Goal: Task Accomplishment & Management: Manage account settings

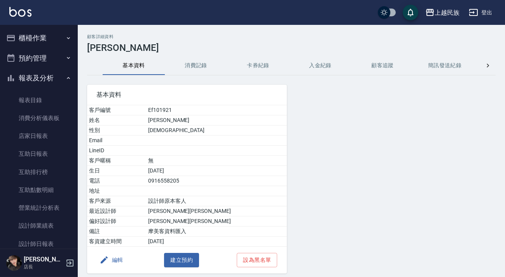
click at [38, 31] on button "櫃檯作業" at bounding box center [39, 38] width 72 height 20
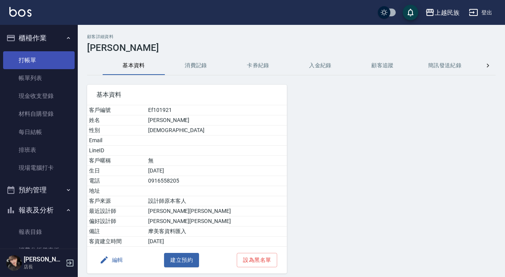
click at [37, 60] on link "打帳單" at bounding box center [39, 60] width 72 height 18
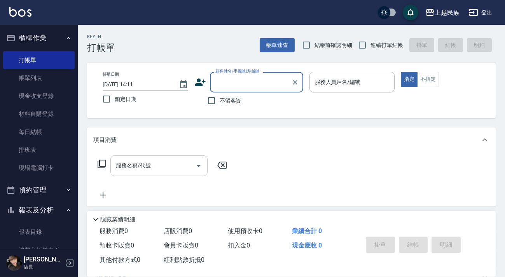
click at [122, 170] on input "服務名稱/代號" at bounding box center [153, 166] width 79 height 14
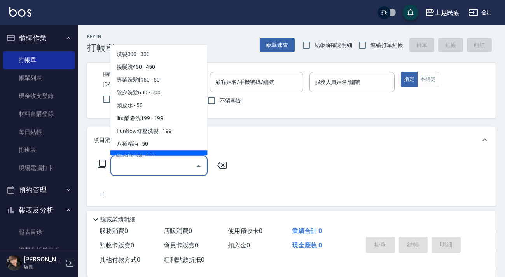
click at [98, 168] on icon at bounding box center [102, 164] width 9 height 9
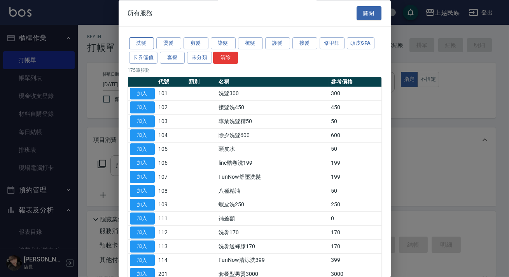
click at [140, 44] on button "洗髮" at bounding box center [141, 44] width 25 height 12
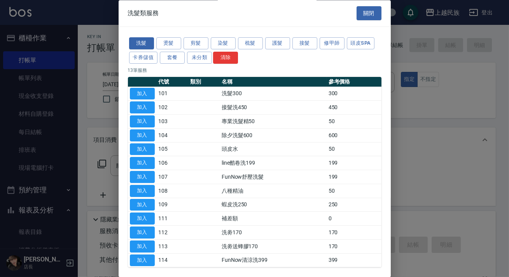
scroll to position [32, 0]
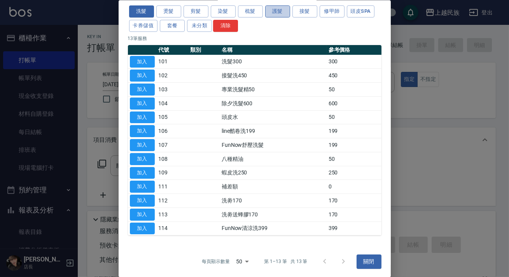
click at [272, 8] on button "護髮" at bounding box center [277, 11] width 25 height 12
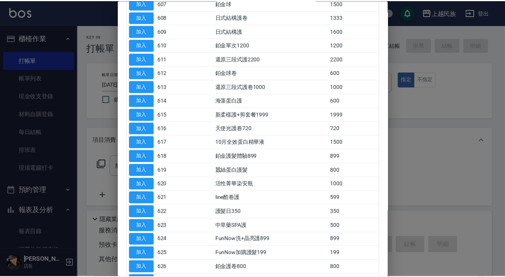
scroll to position [223, 0]
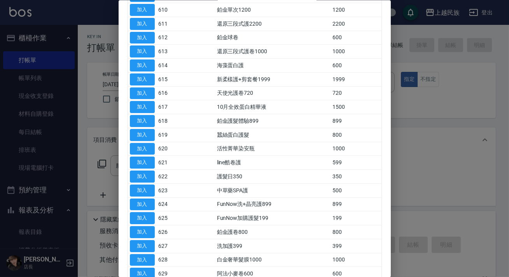
click at [481, 128] on div at bounding box center [254, 138] width 509 height 277
click at [372, 107] on td "1500" at bounding box center [355, 107] width 51 height 14
click at [134, 89] on button "加入" at bounding box center [142, 93] width 25 height 12
type input "天使光護卷720(616)"
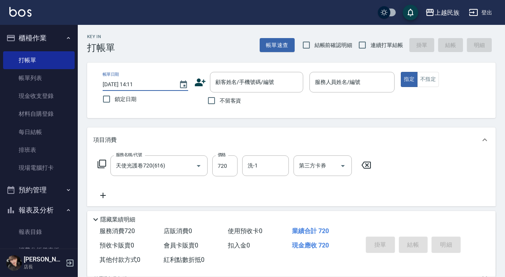
click at [115, 89] on input "[DATE] 14:11" at bounding box center [137, 84] width 68 height 13
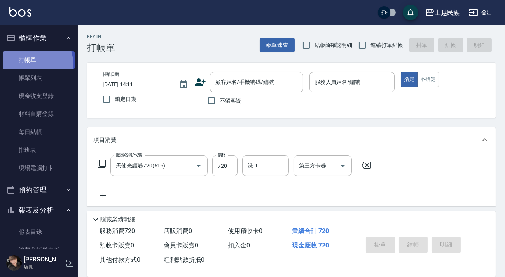
click at [19, 66] on link "打帳單" at bounding box center [39, 60] width 72 height 18
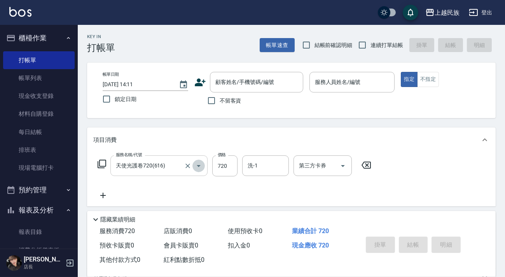
click at [200, 171] on button "Open" at bounding box center [198, 166] width 12 height 12
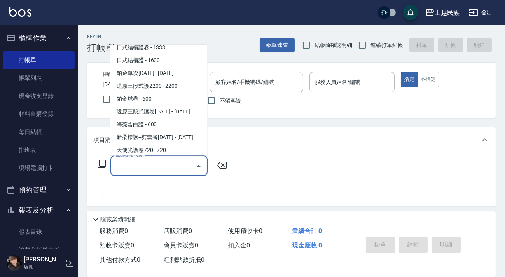
scroll to position [3, 0]
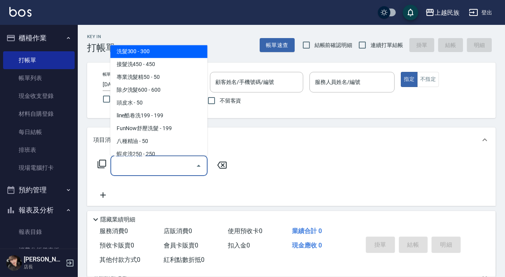
click at [241, 141] on div "項目消費" at bounding box center [286, 140] width 387 height 8
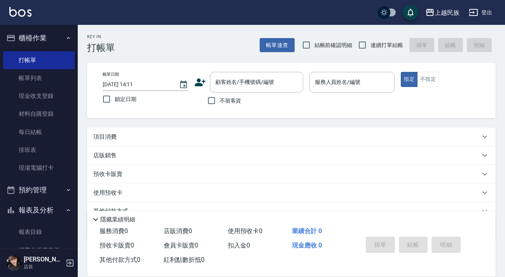
click at [47, 35] on button "櫃檯作業" at bounding box center [39, 38] width 72 height 20
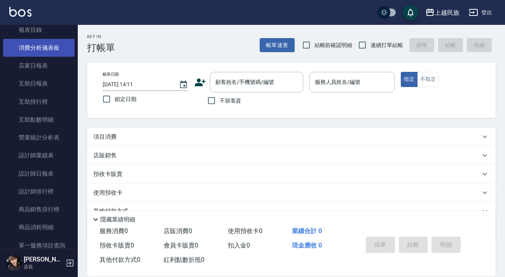
scroll to position [0, 0]
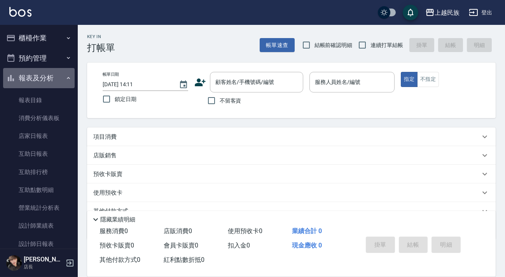
click at [54, 82] on button "報表及分析" at bounding box center [39, 78] width 72 height 20
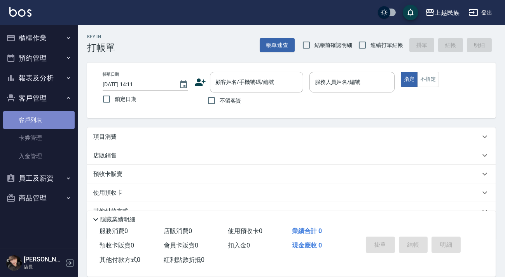
click at [40, 117] on link "客戶列表" at bounding box center [39, 120] width 72 height 18
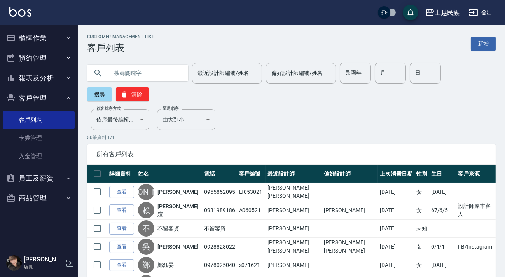
click at [131, 73] on input "text" at bounding box center [145, 73] width 73 height 21
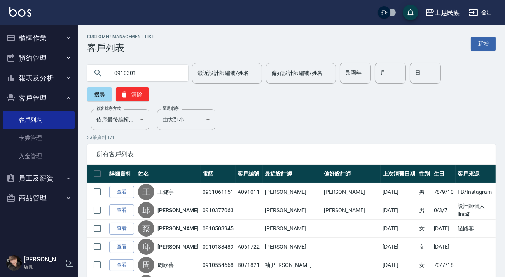
type input "0910301"
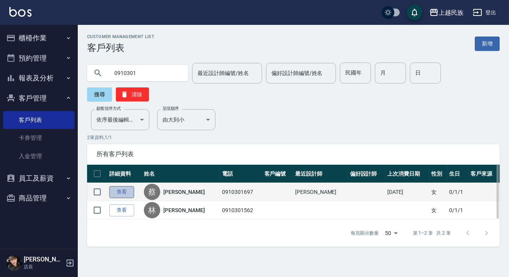
click at [128, 189] on link "查看" at bounding box center [121, 192] width 25 height 12
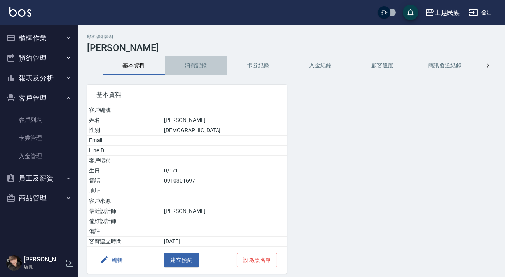
click at [196, 68] on button "消費記錄" at bounding box center [196, 65] width 62 height 19
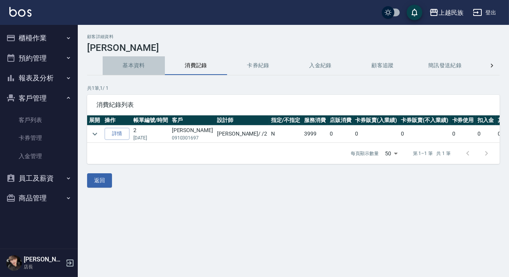
click at [144, 58] on button "基本資料" at bounding box center [134, 65] width 62 height 19
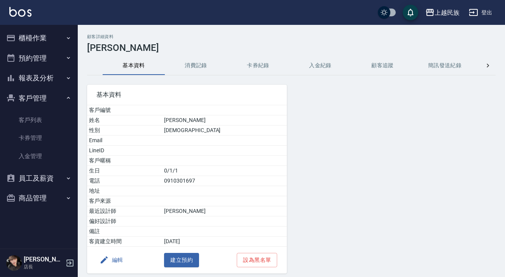
click at [123, 259] on button "編輯" at bounding box center [111, 260] width 30 height 14
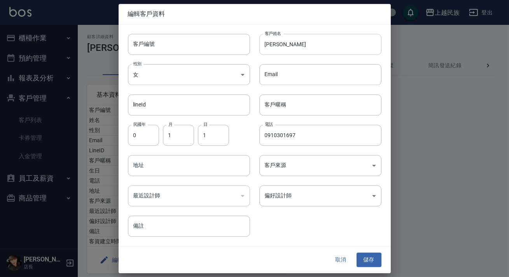
click at [316, 42] on input "[PERSON_NAME]" at bounding box center [320, 44] width 122 height 21
type input "[PERSON_NAME]"
click at [308, 170] on body "上越民族 登出 櫃檯作業 打帳單 帳單列表 現金收支登錄 材料自購登錄 每日結帳 排班表 現場電腦打卡 預約管理 預約管理 單日預約紀錄 單週預約紀錄 報表及…" at bounding box center [254, 153] width 509 height 306
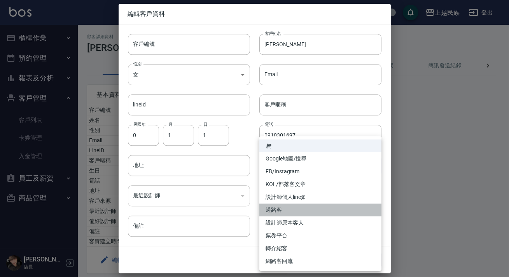
click at [291, 207] on li "過路客" at bounding box center [320, 210] width 122 height 13
type input "過路客"
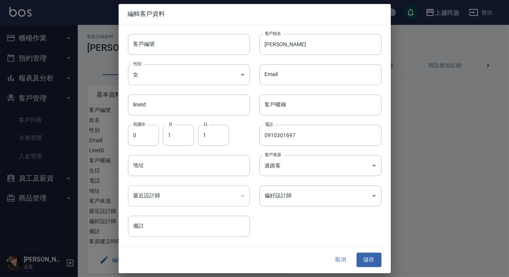
click at [252, 138] on div "電話 [PHONE_NUMBER] 電話" at bounding box center [315, 130] width 131 height 30
click at [370, 258] on button "儲存" at bounding box center [369, 260] width 25 height 14
